Goal: Task Accomplishment & Management: Use online tool/utility

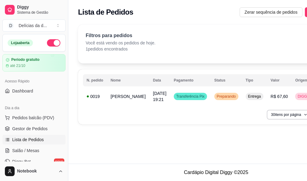
scroll to position [61, 0]
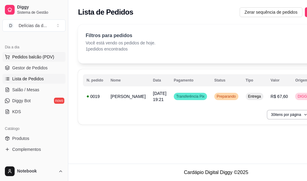
click at [25, 54] on span "Pedidos balcão (PDV)" at bounding box center [33, 57] width 42 height 6
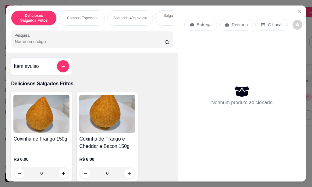
click at [81, 16] on p "Combos Especiais" at bounding box center [82, 18] width 30 height 5
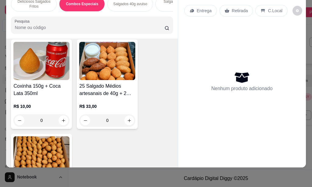
scroll to position [319, 0]
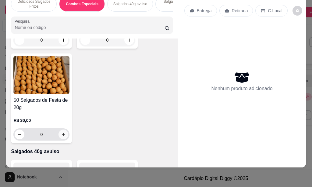
click at [61, 135] on icon "increase-product-quantity" at bounding box center [63, 134] width 5 height 5
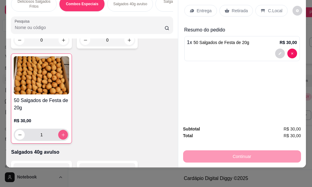
type input "1"
click at [199, 8] on p "Entrega" at bounding box center [204, 11] width 15 height 6
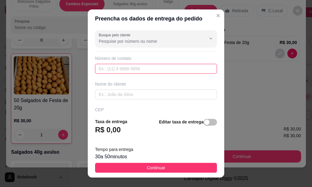
click at [106, 71] on input "text" at bounding box center [156, 69] width 122 height 10
type input "[PHONE_NUMBER]"
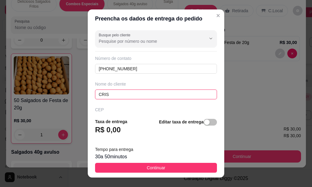
type input "CRIS"
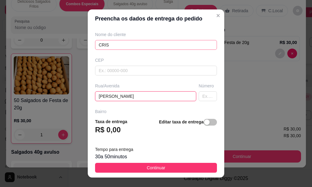
type input "[PERSON_NAME]"
type input "126"
click at [150, 96] on input "[PERSON_NAME]" at bounding box center [145, 96] width 101 height 10
type input "[PERSON_NAME]"
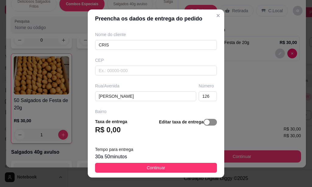
click at [204, 122] on span "button" at bounding box center [210, 122] width 13 height 7
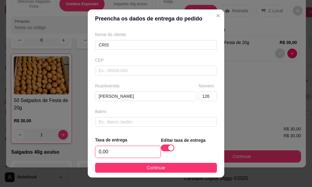
click at [116, 151] on input "0,00" at bounding box center [127, 152] width 65 height 12
type input "4,00"
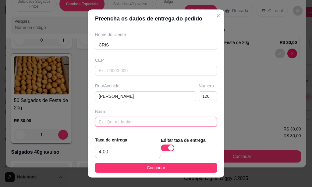
click at [175, 121] on input "text" at bounding box center [156, 122] width 122 height 10
type input "EDY"
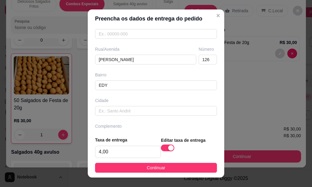
scroll to position [102, 0]
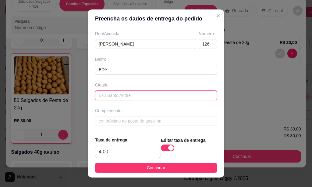
click at [132, 93] on input "text" at bounding box center [156, 95] width 122 height 10
type input "MOGI GUAÇU"
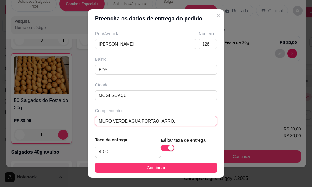
click at [153, 121] on input "MURO VERDE AGUA PORTAO ,ARRO," at bounding box center [156, 121] width 122 height 10
type input "MURO VERDE AGUA PORTAO MARRO,"
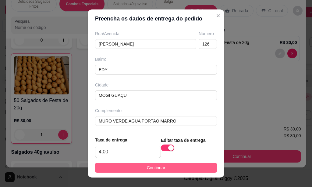
click at [147, 169] on span "Continuar" at bounding box center [156, 167] width 19 height 7
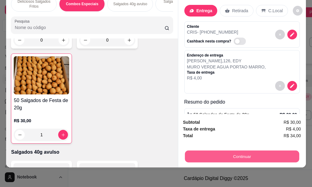
click at [246, 152] on button "Continuar" at bounding box center [242, 156] width 114 height 12
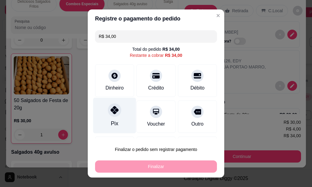
click at [111, 109] on icon at bounding box center [115, 110] width 8 height 8
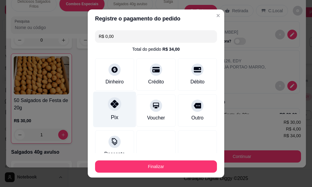
type input "R$ 0,00"
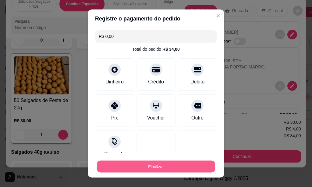
click at [157, 165] on button "Finalizar" at bounding box center [156, 166] width 118 height 12
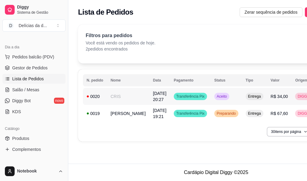
click at [118, 95] on td "CRIS" at bounding box center [128, 96] width 42 height 17
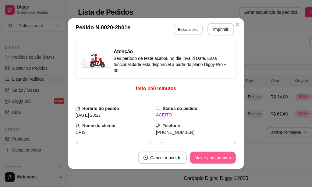
click at [198, 160] on button "Mover para preparo" at bounding box center [213, 157] width 46 height 12
click at [214, 28] on button "Imprimir" at bounding box center [221, 29] width 27 height 12
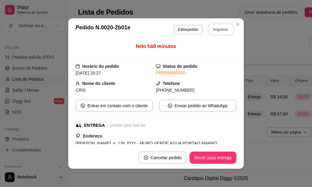
click at [215, 31] on button "Imprimir" at bounding box center [221, 29] width 26 height 12
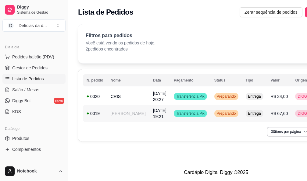
click at [123, 114] on td "[PERSON_NAME]" at bounding box center [128, 113] width 42 height 17
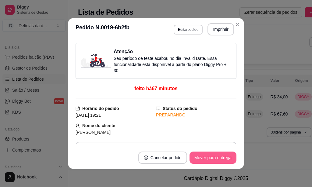
click at [206, 156] on button "Mover para entrega" at bounding box center [213, 157] width 47 height 12
click at [210, 157] on button "Mover para finalizado" at bounding box center [211, 157] width 51 height 12
